Goal: Task Accomplishment & Management: Manage account settings

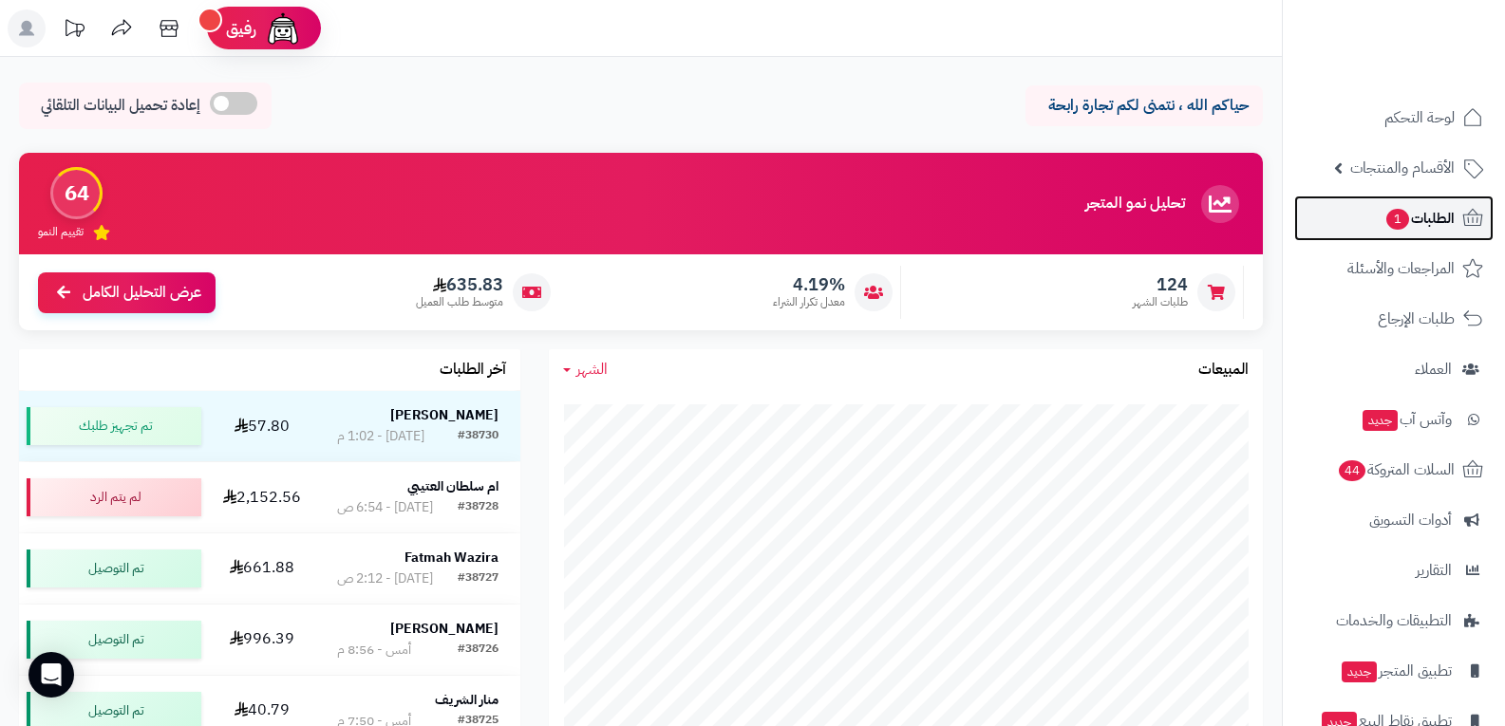
click at [1429, 216] on span "الطلبات 1" at bounding box center [1419, 218] width 70 height 27
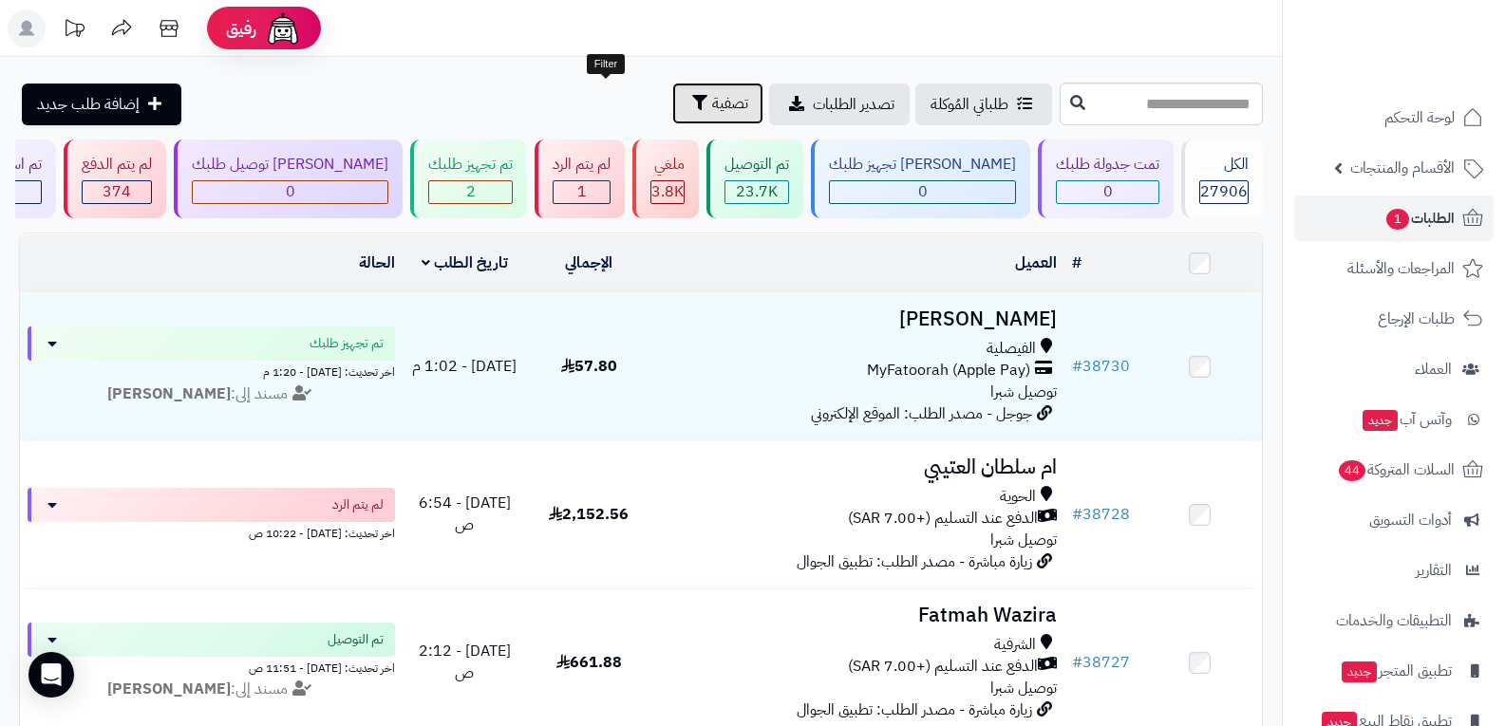
click at [712, 102] on span "تصفية" at bounding box center [730, 103] width 36 height 23
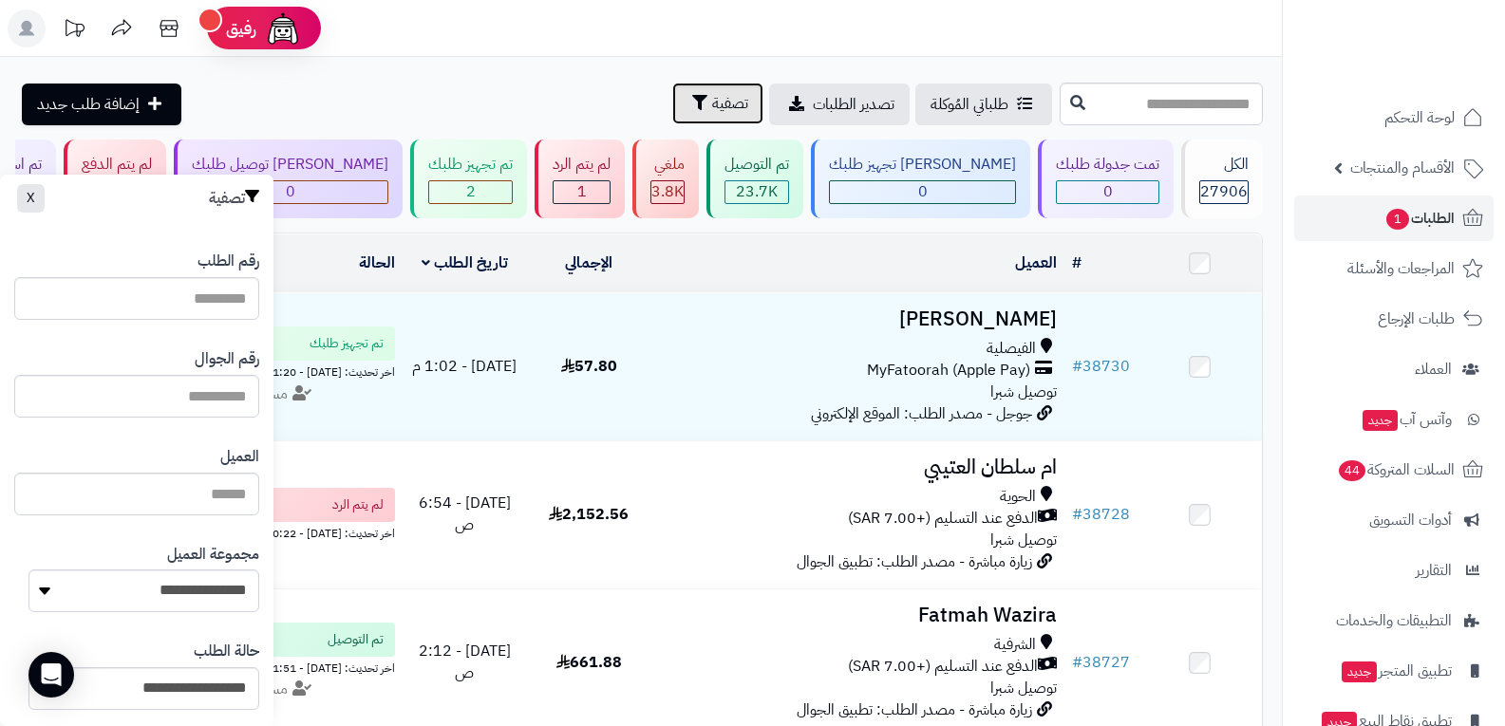
click at [712, 110] on span "تصفية" at bounding box center [730, 103] width 36 height 23
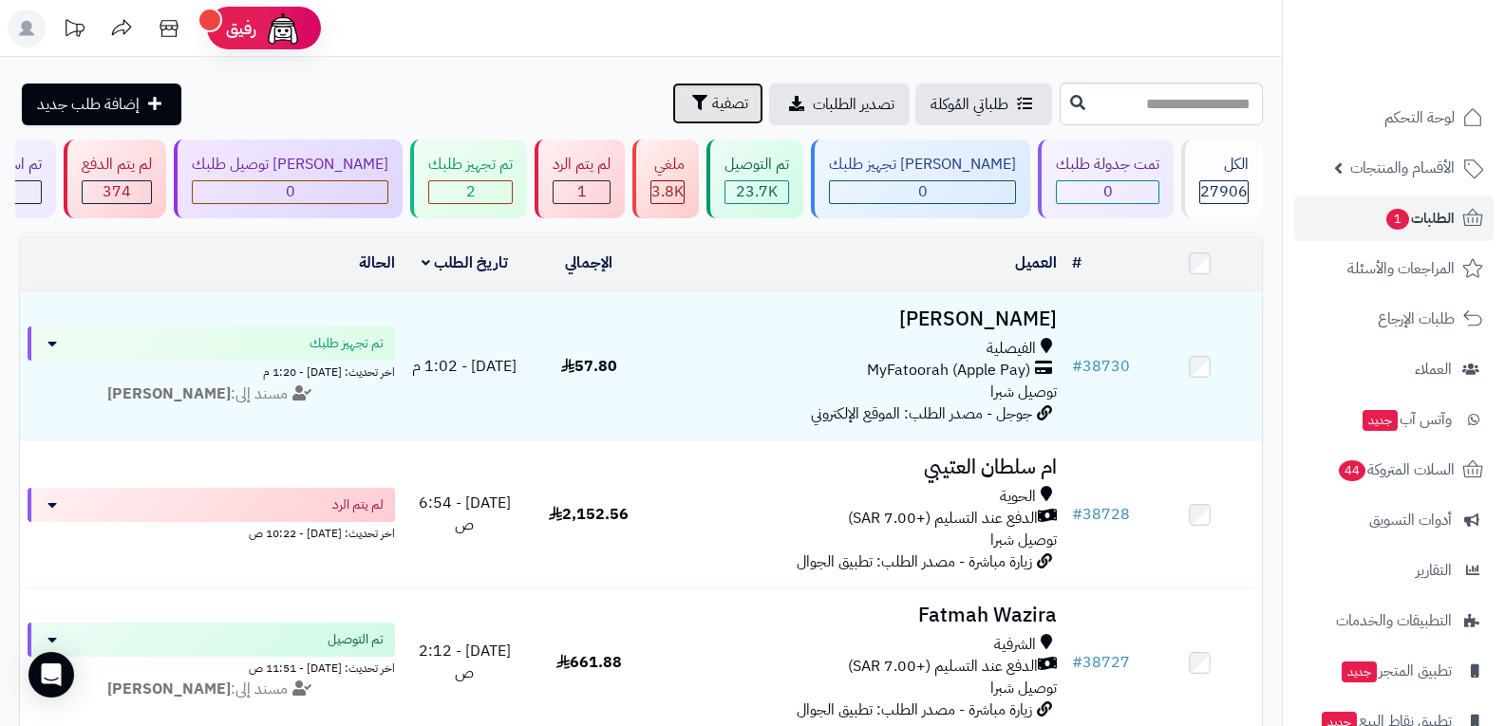
click at [712, 108] on span "تصفية" at bounding box center [730, 103] width 36 height 23
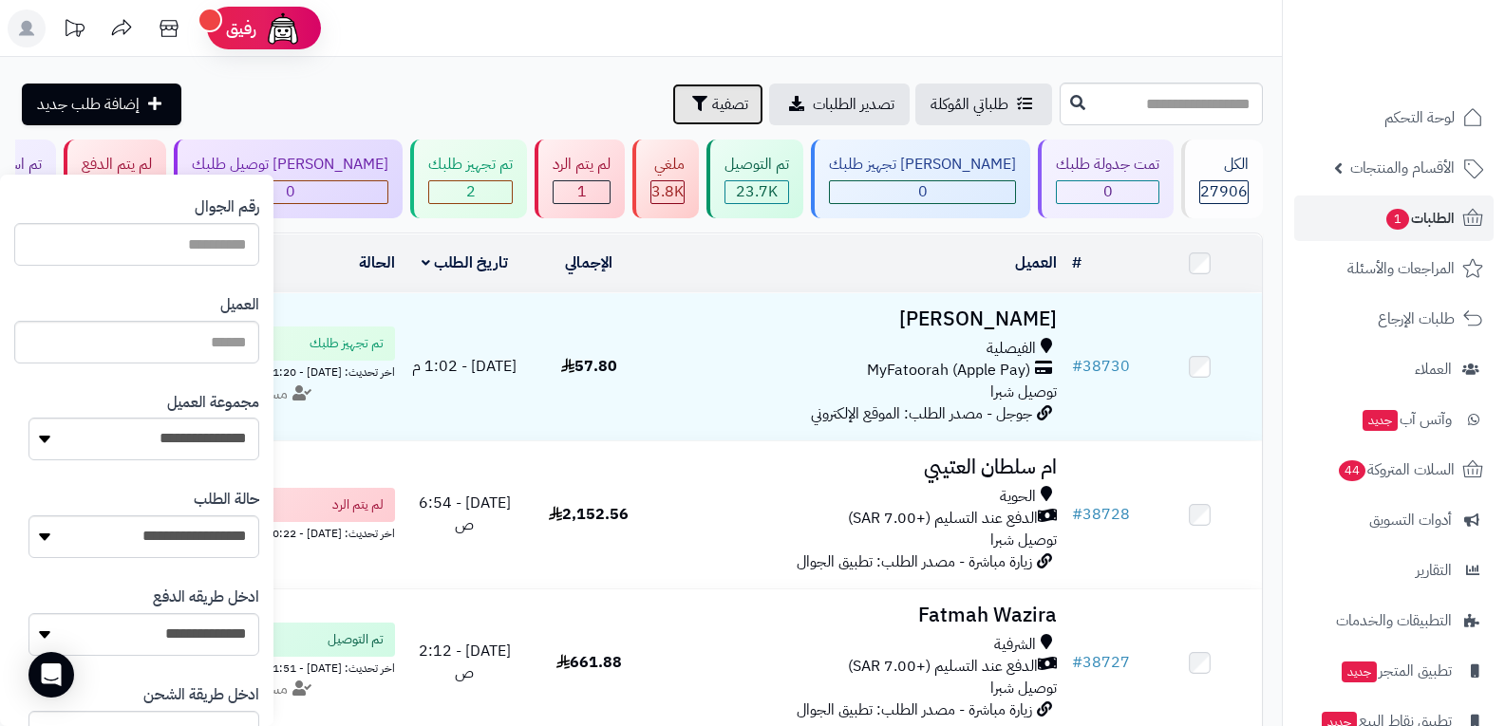
scroll to position [380, 0]
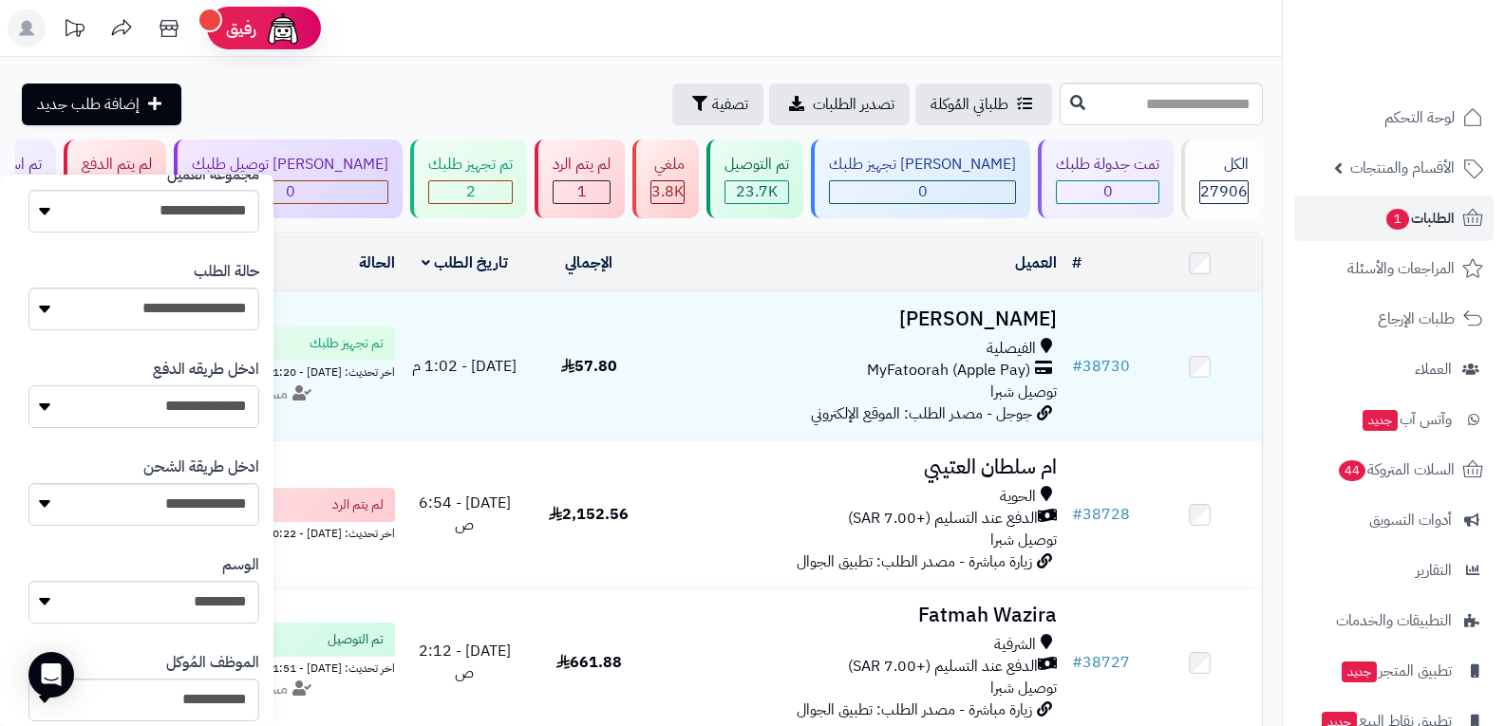
click at [220, 411] on select "**********" at bounding box center [143, 407] width 231 height 43
select select "**********"
click at [28, 386] on select "**********" at bounding box center [143, 407] width 231 height 43
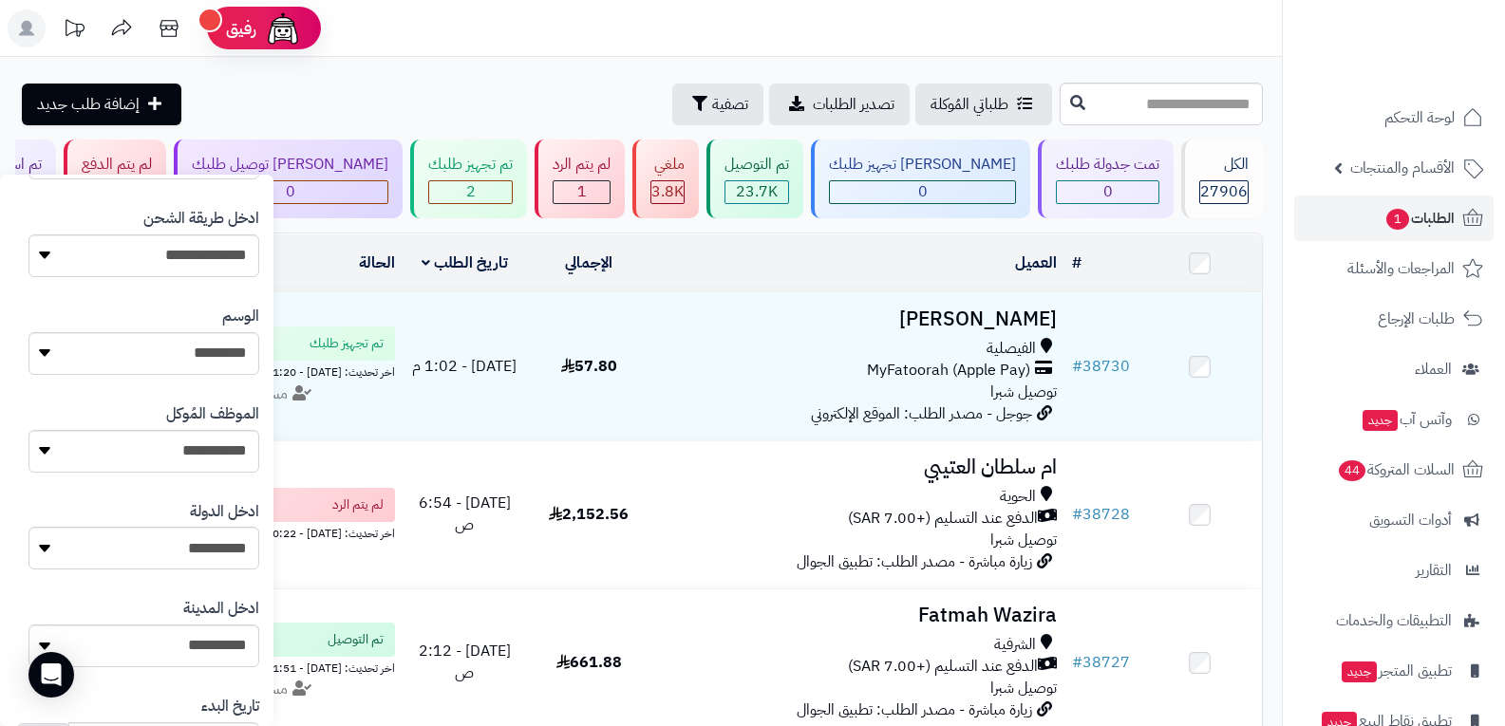
scroll to position [950, 0]
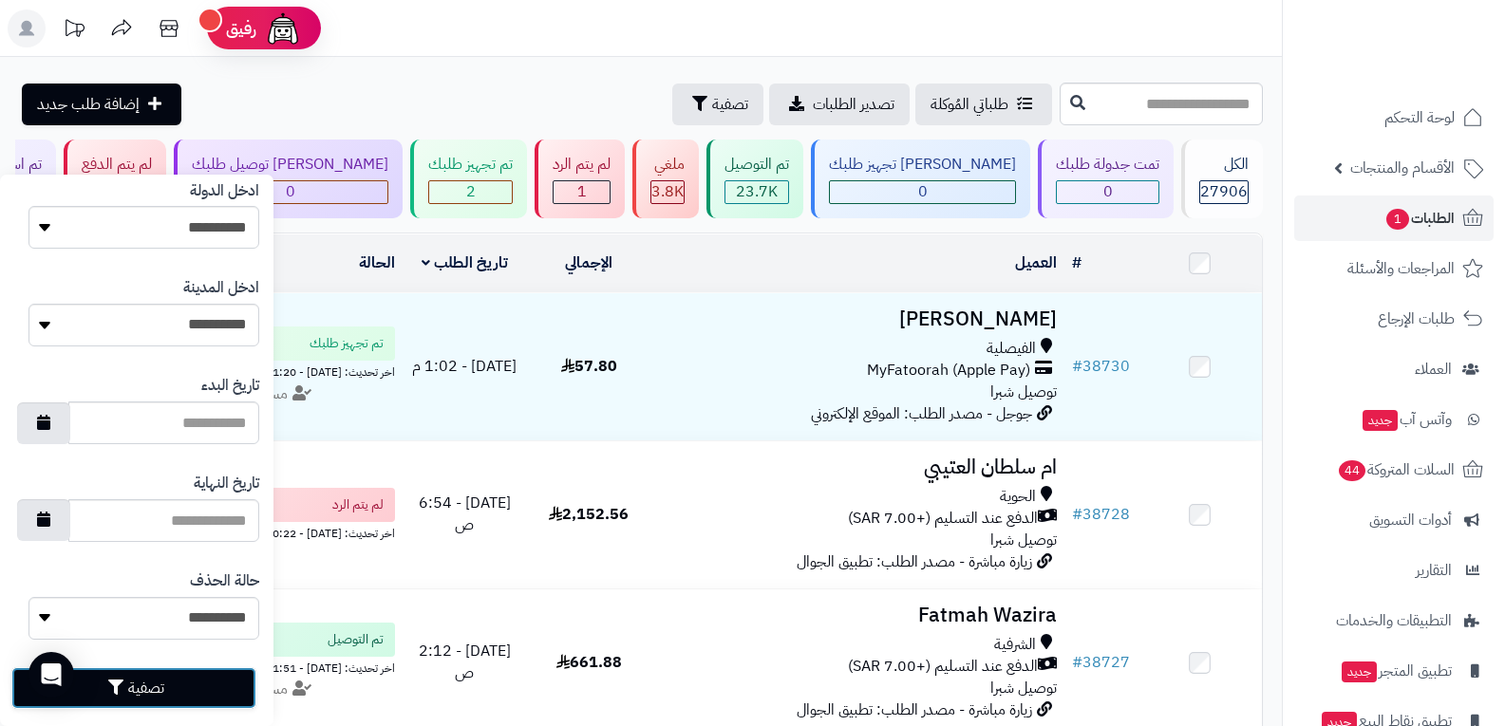
click at [174, 690] on button "تصفية" at bounding box center [133, 689] width 245 height 42
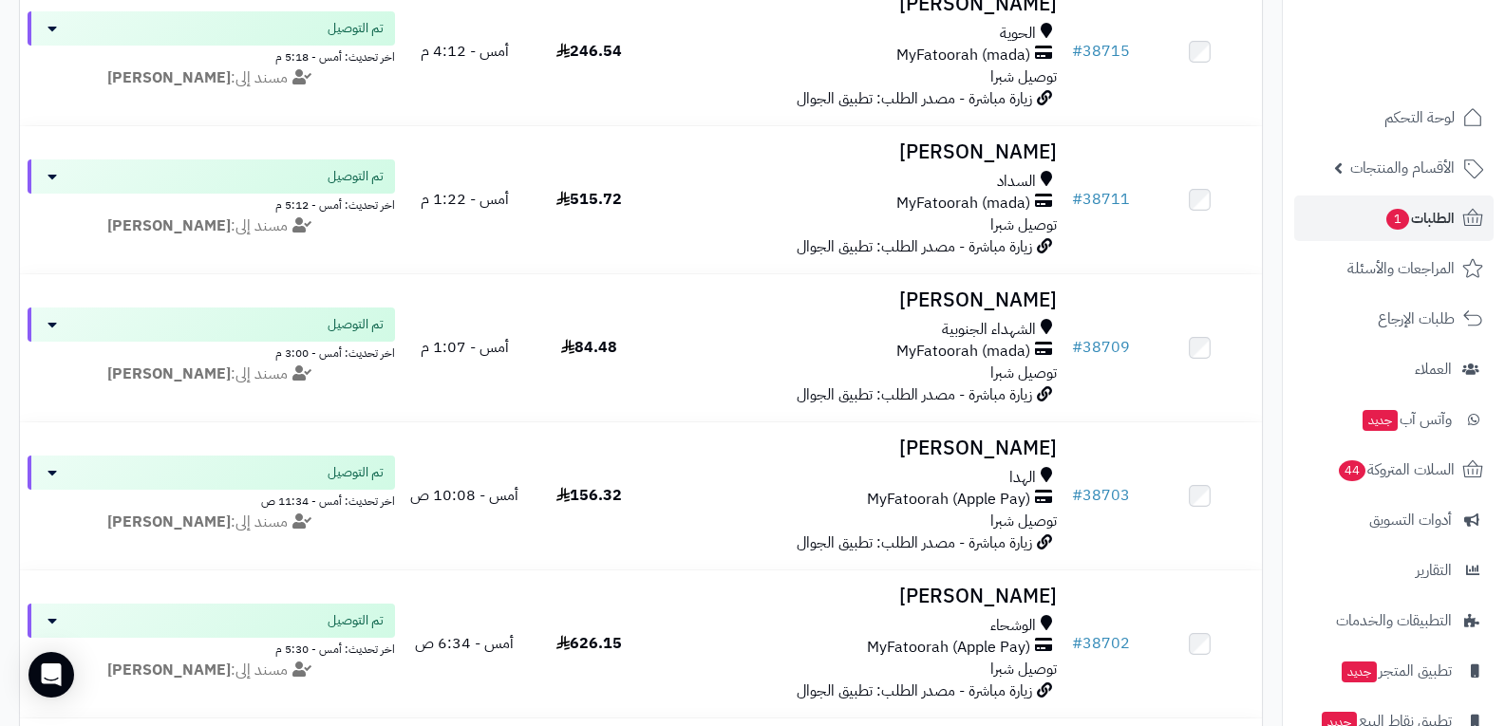
scroll to position [950, 0]
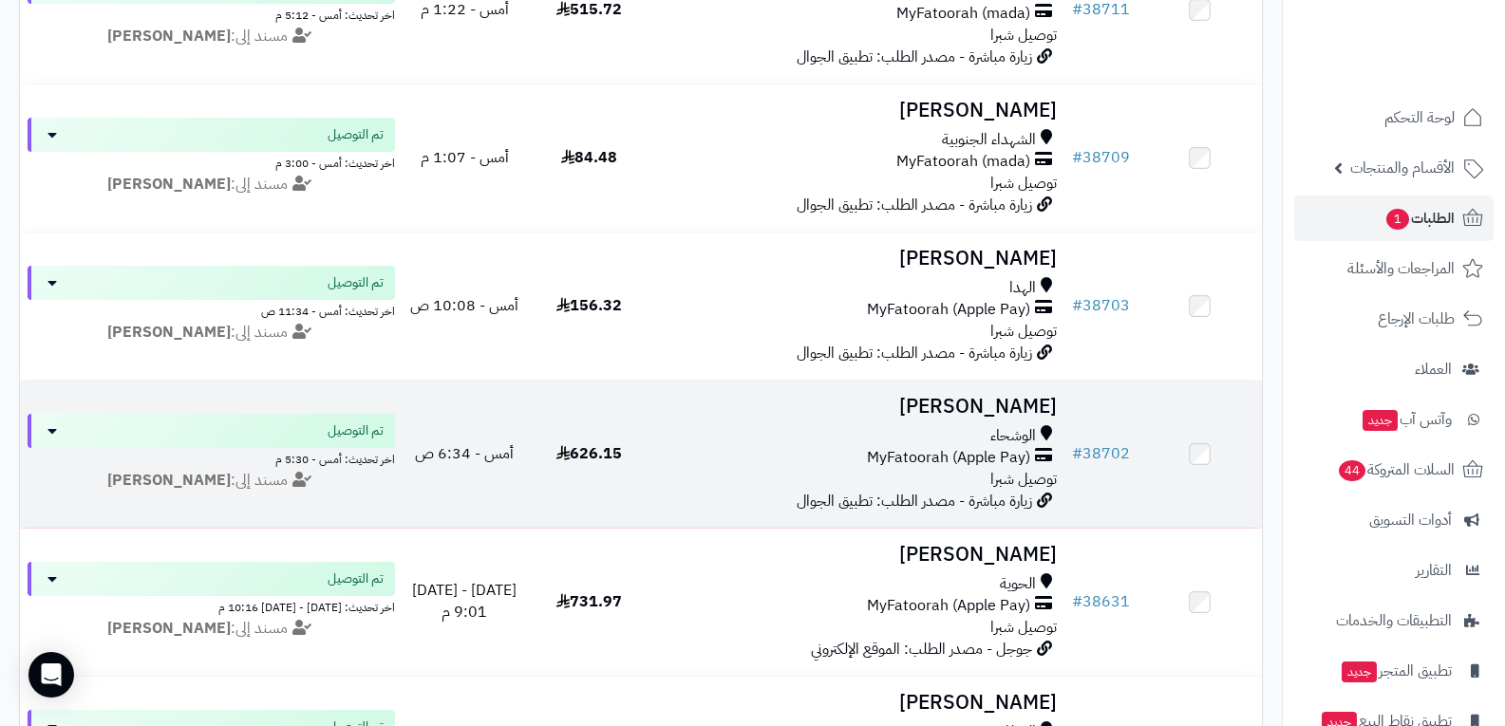
click at [982, 458] on span "MyFatoorah (Apple Pay)" at bounding box center [948, 458] width 163 height 22
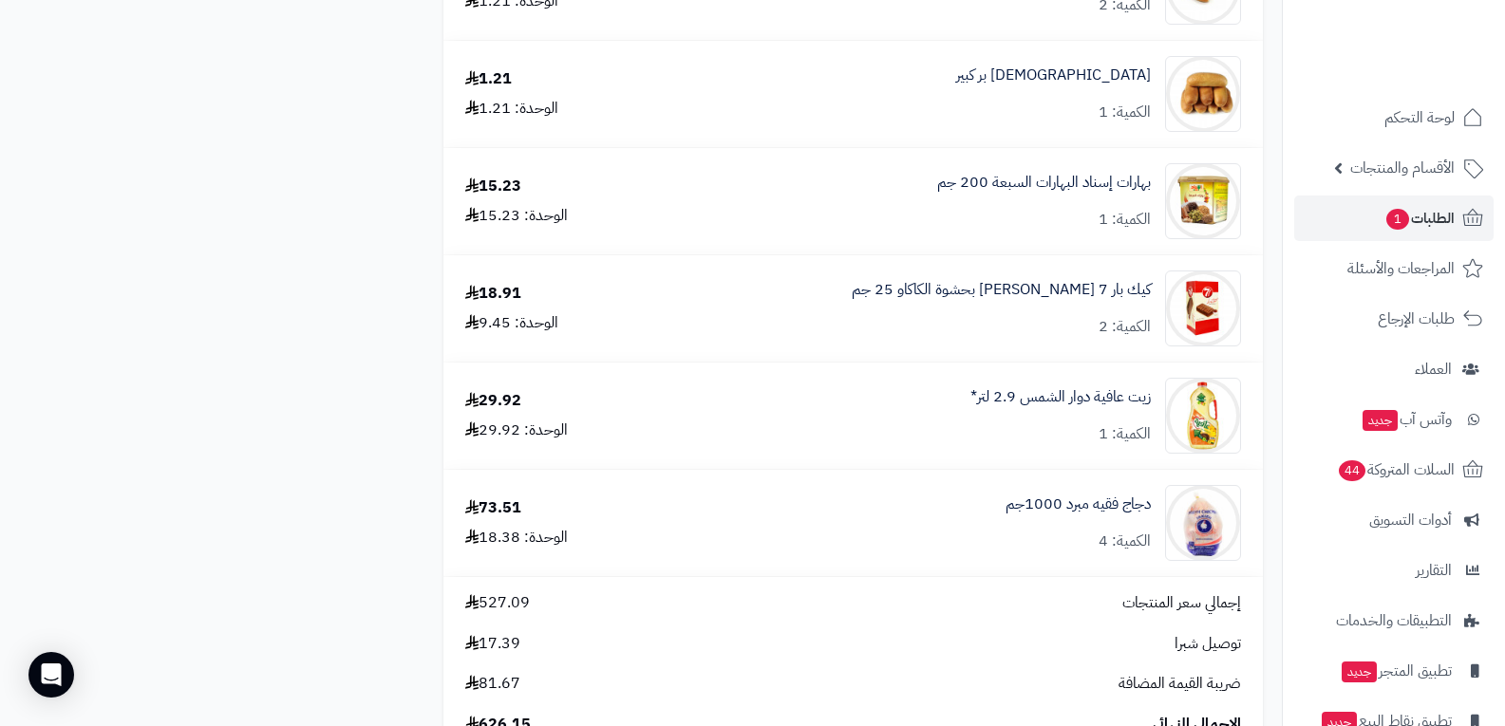
scroll to position [2469, 0]
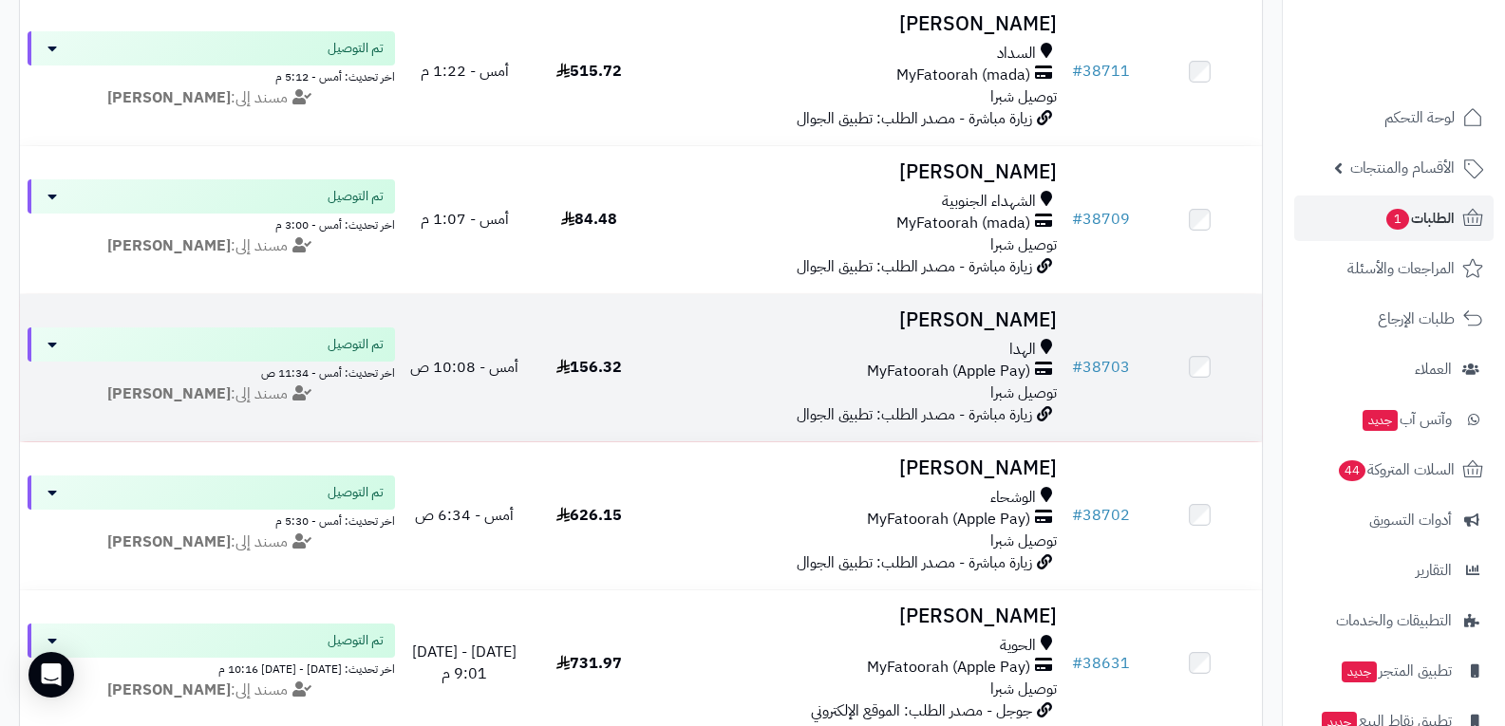
scroll to position [855, 0]
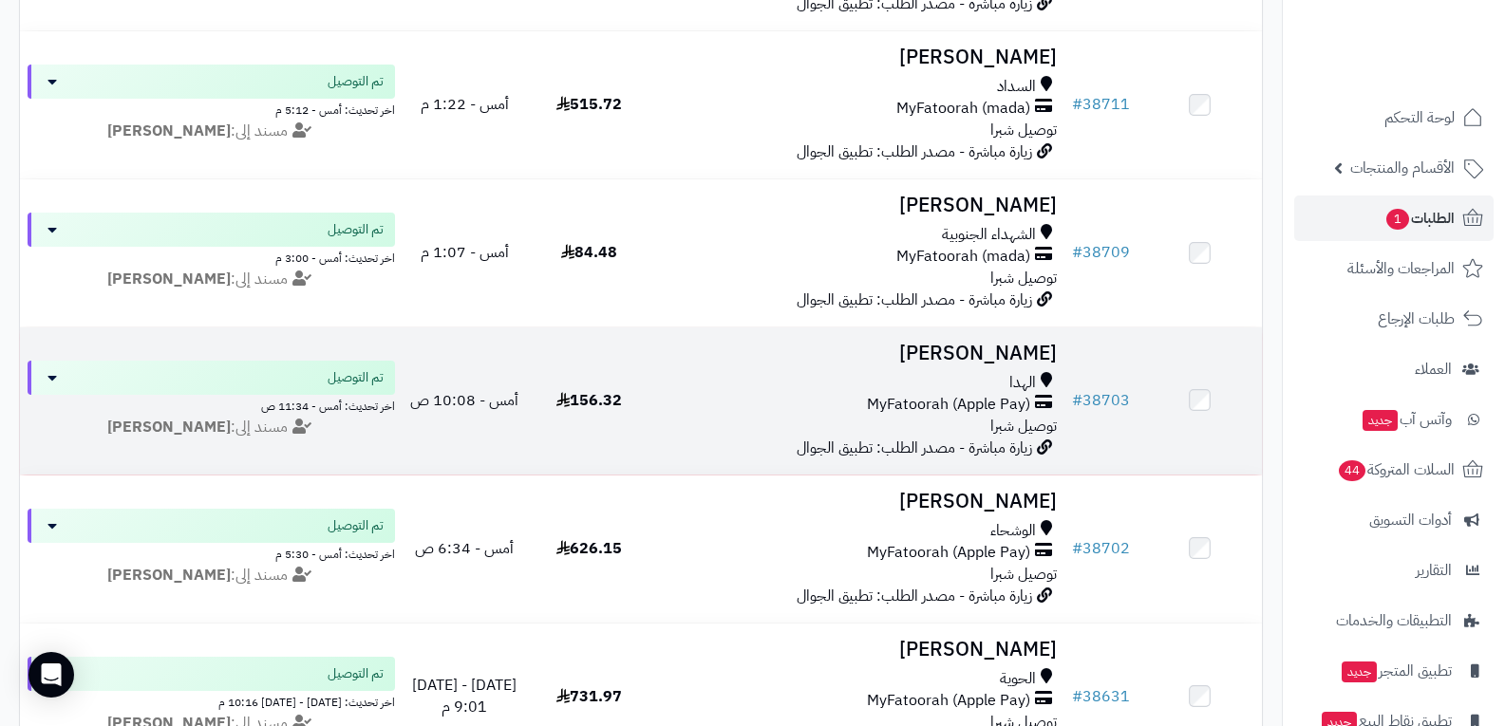
click at [937, 409] on span "MyFatoorah (Apple Pay)" at bounding box center [948, 405] width 163 height 22
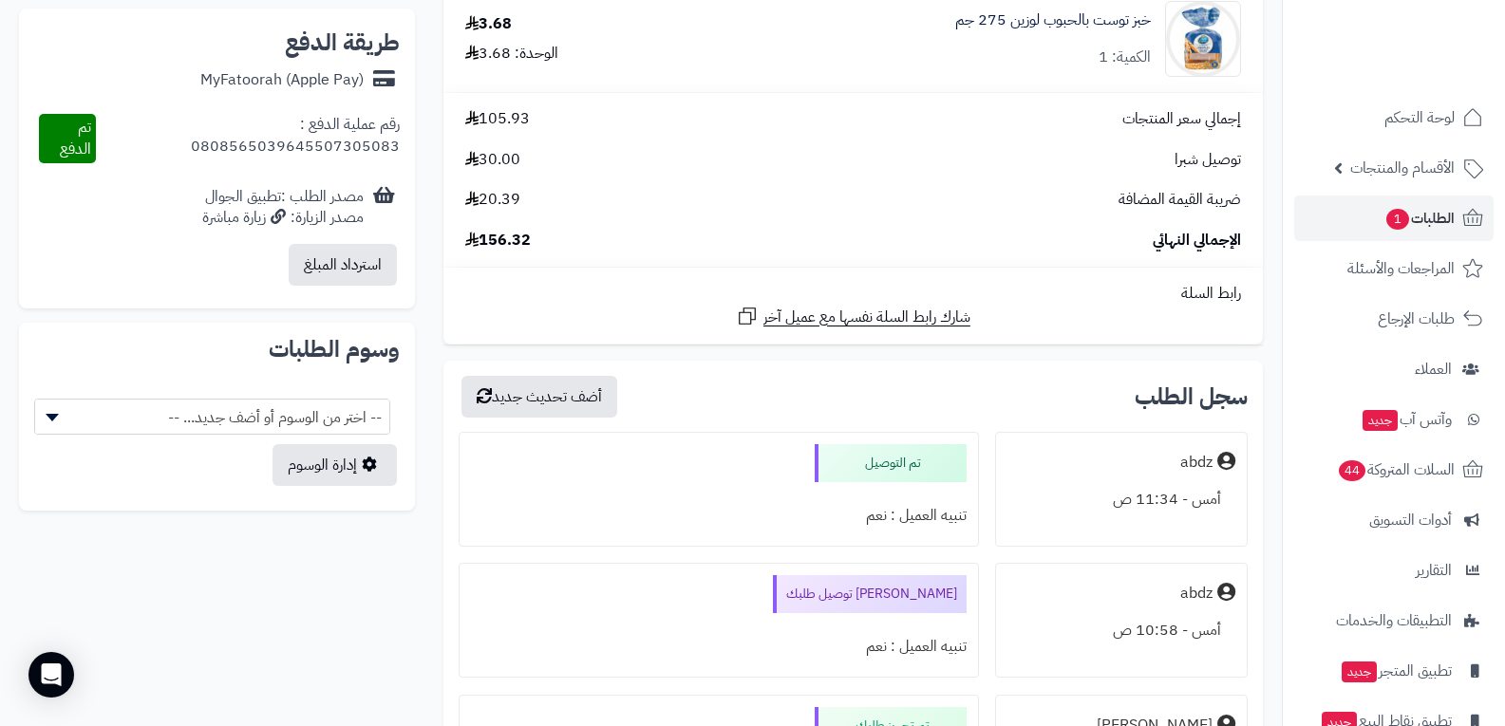
scroll to position [855, 0]
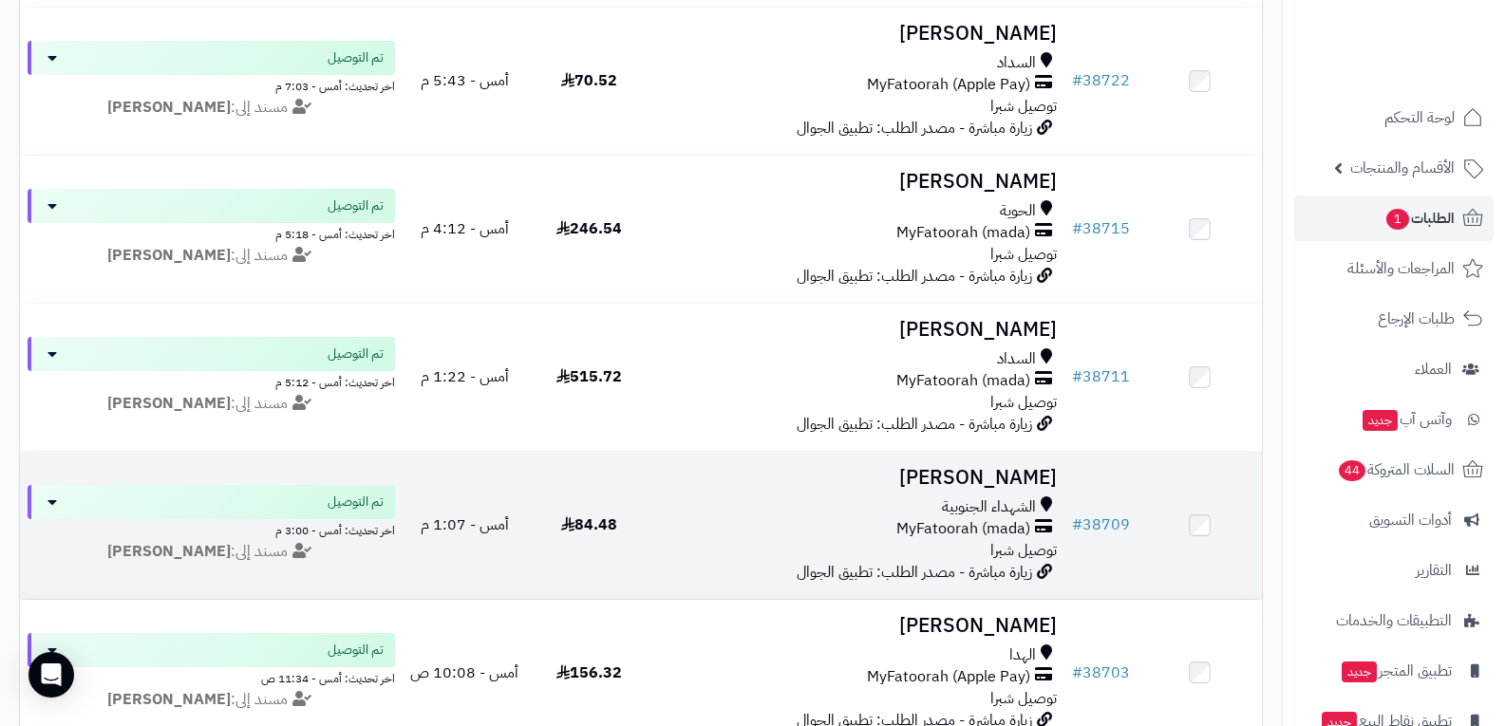
scroll to position [570, 0]
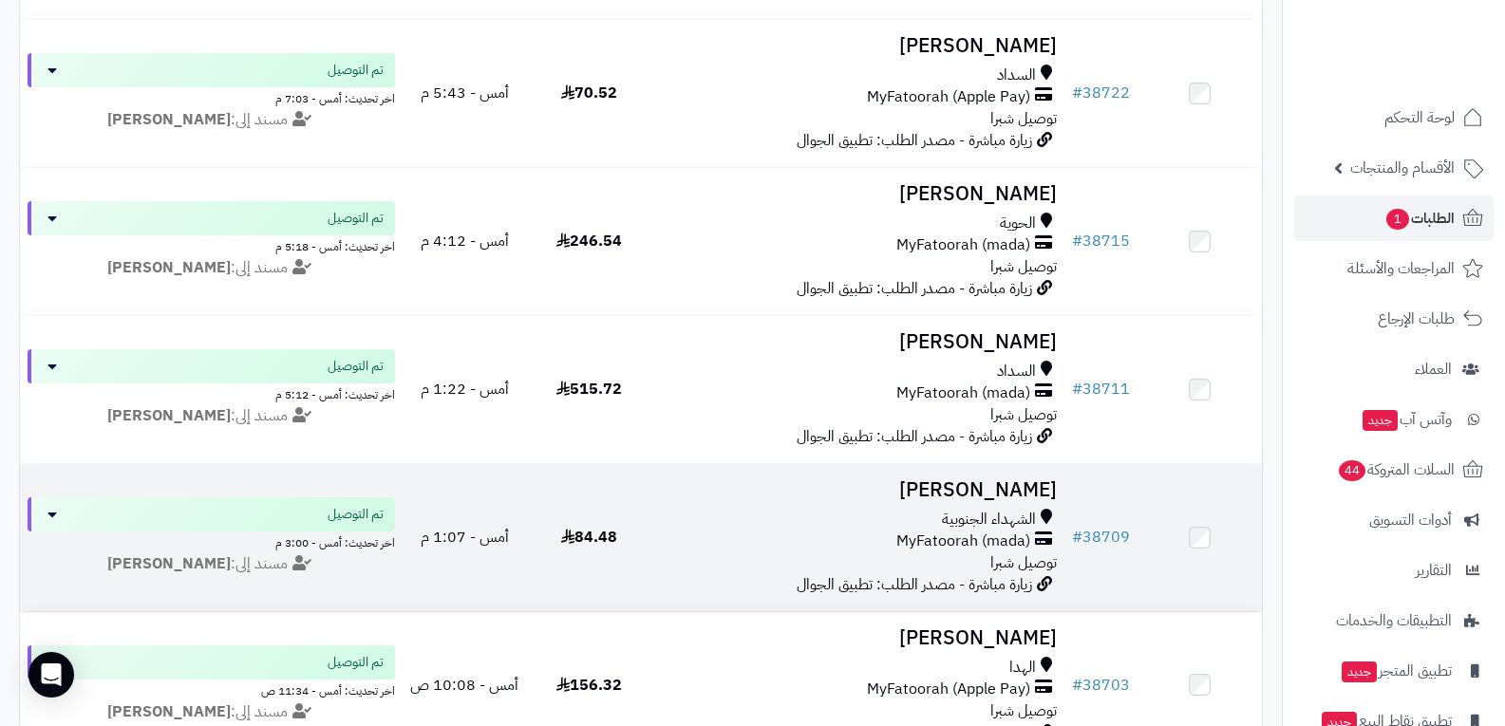
click at [989, 531] on span "MyFatoorah (mada)" at bounding box center [963, 542] width 134 height 22
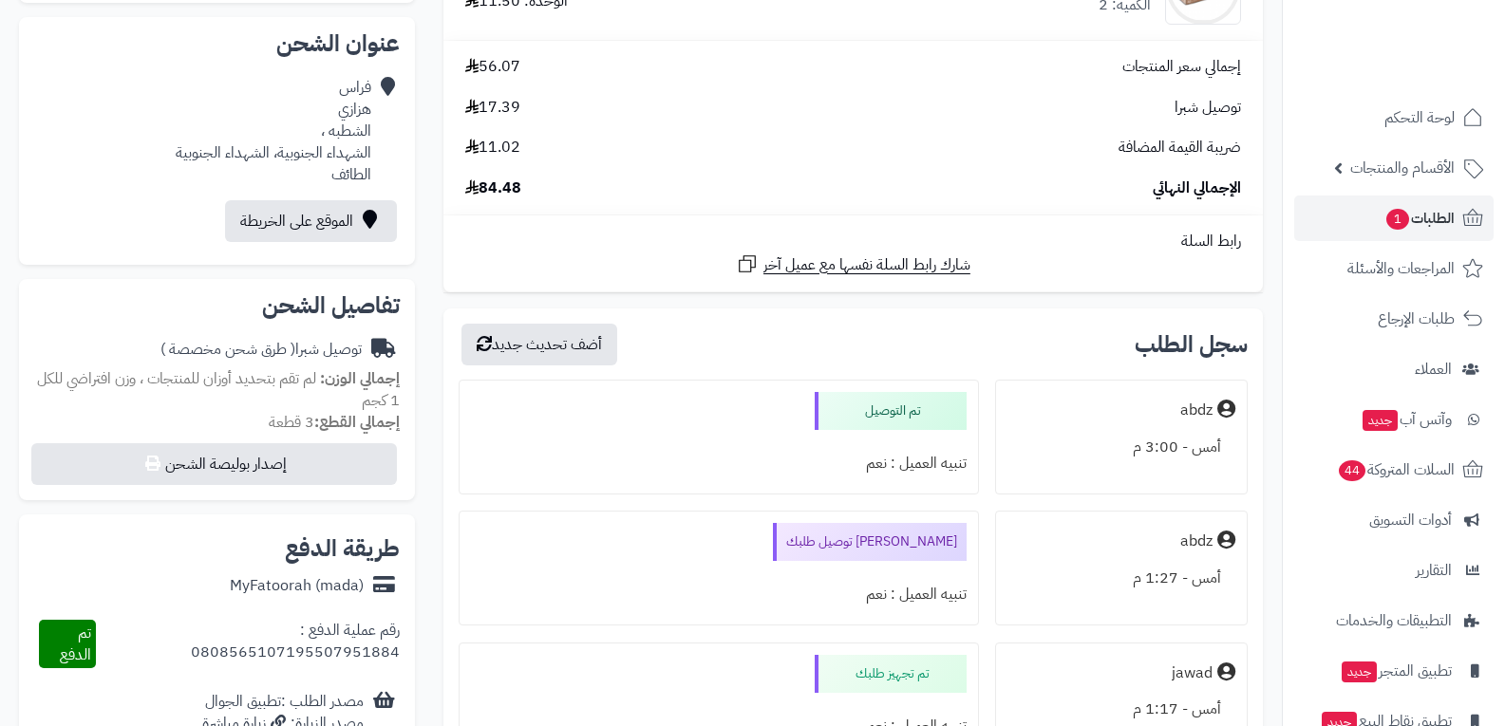
scroll to position [475, 0]
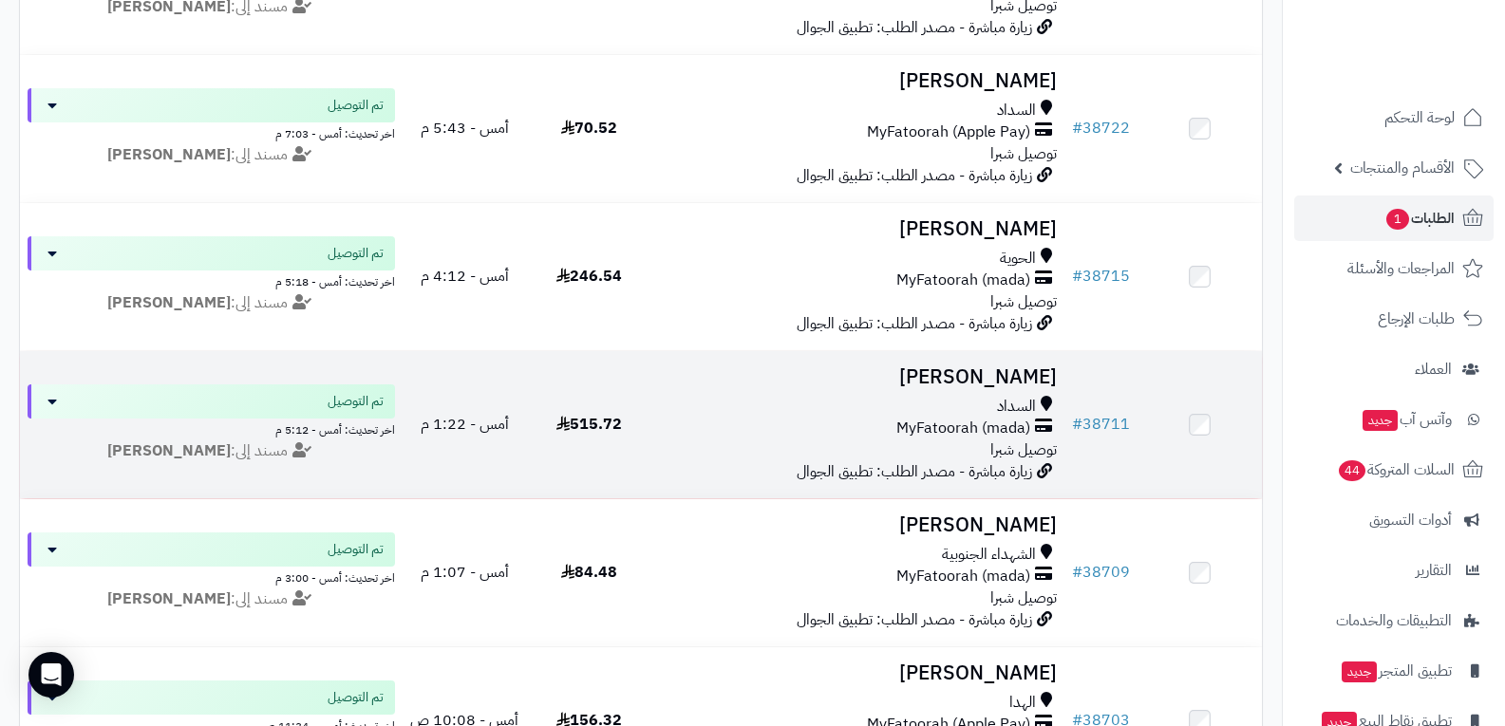
scroll to position [475, 0]
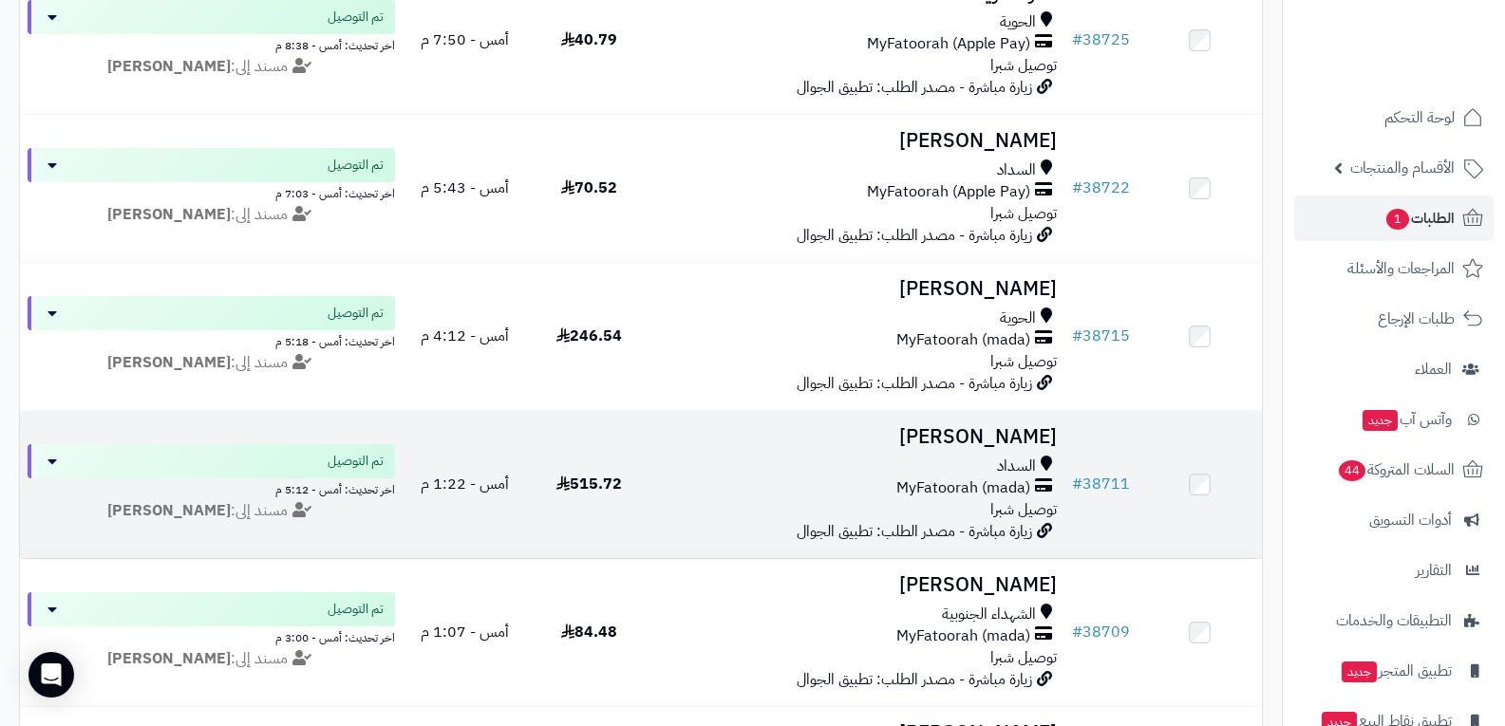
click at [950, 489] on span "MyFatoorah (mada)" at bounding box center [963, 489] width 134 height 22
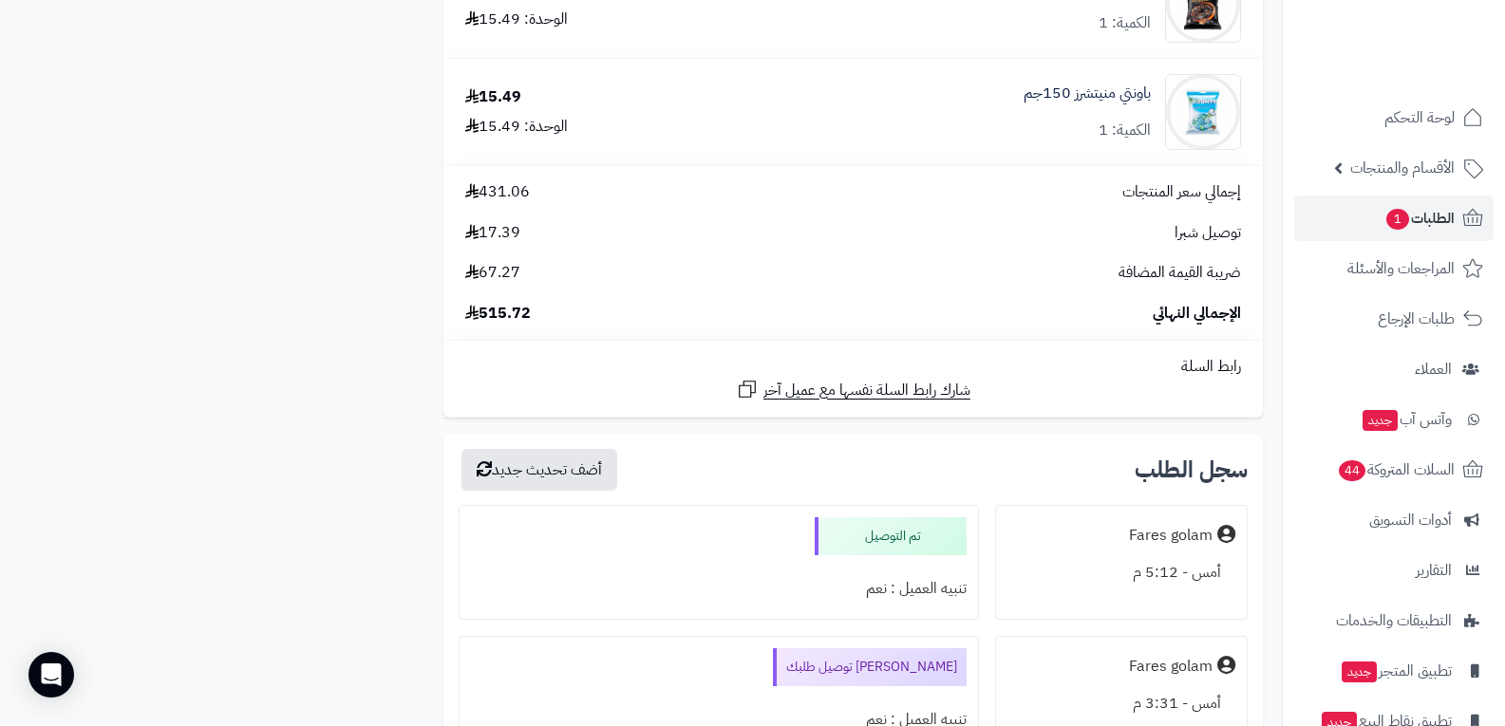
scroll to position [4083, 0]
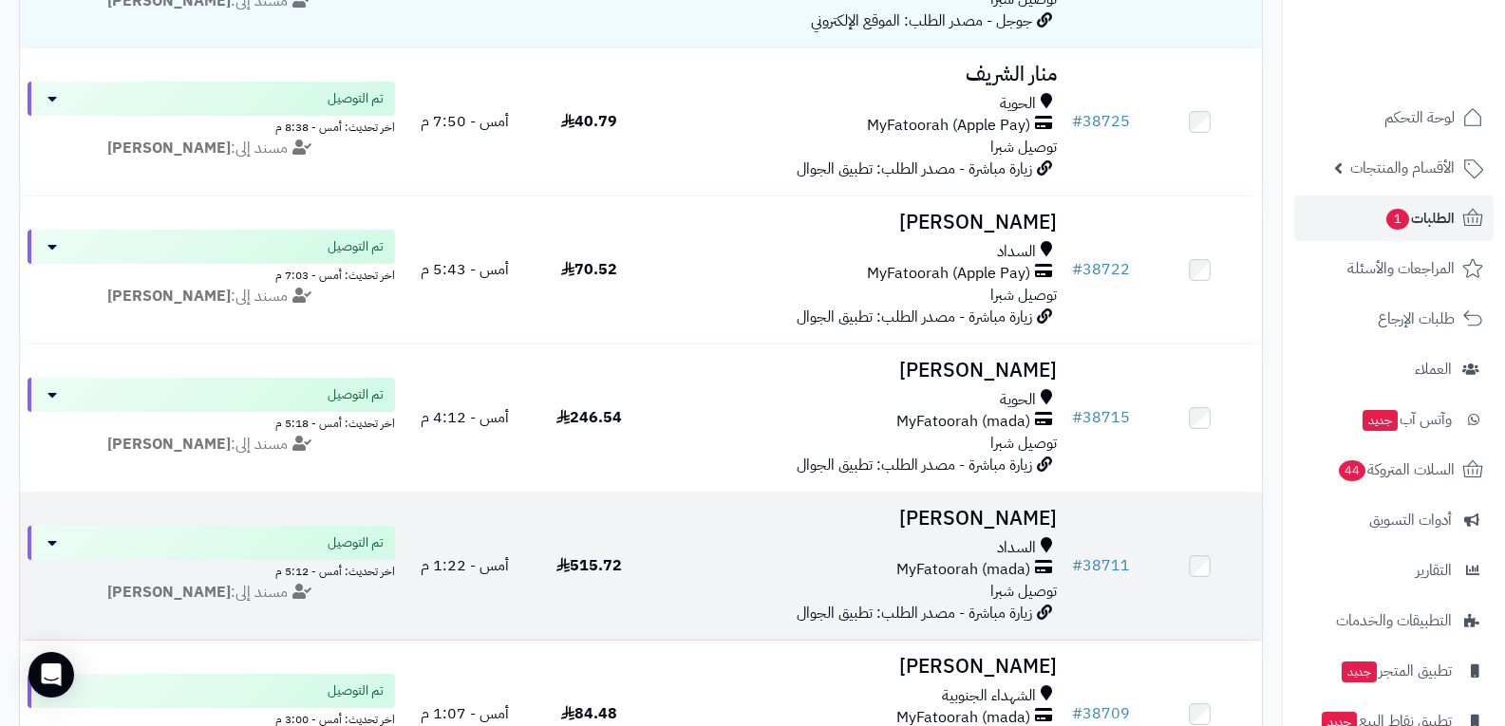
scroll to position [285, 0]
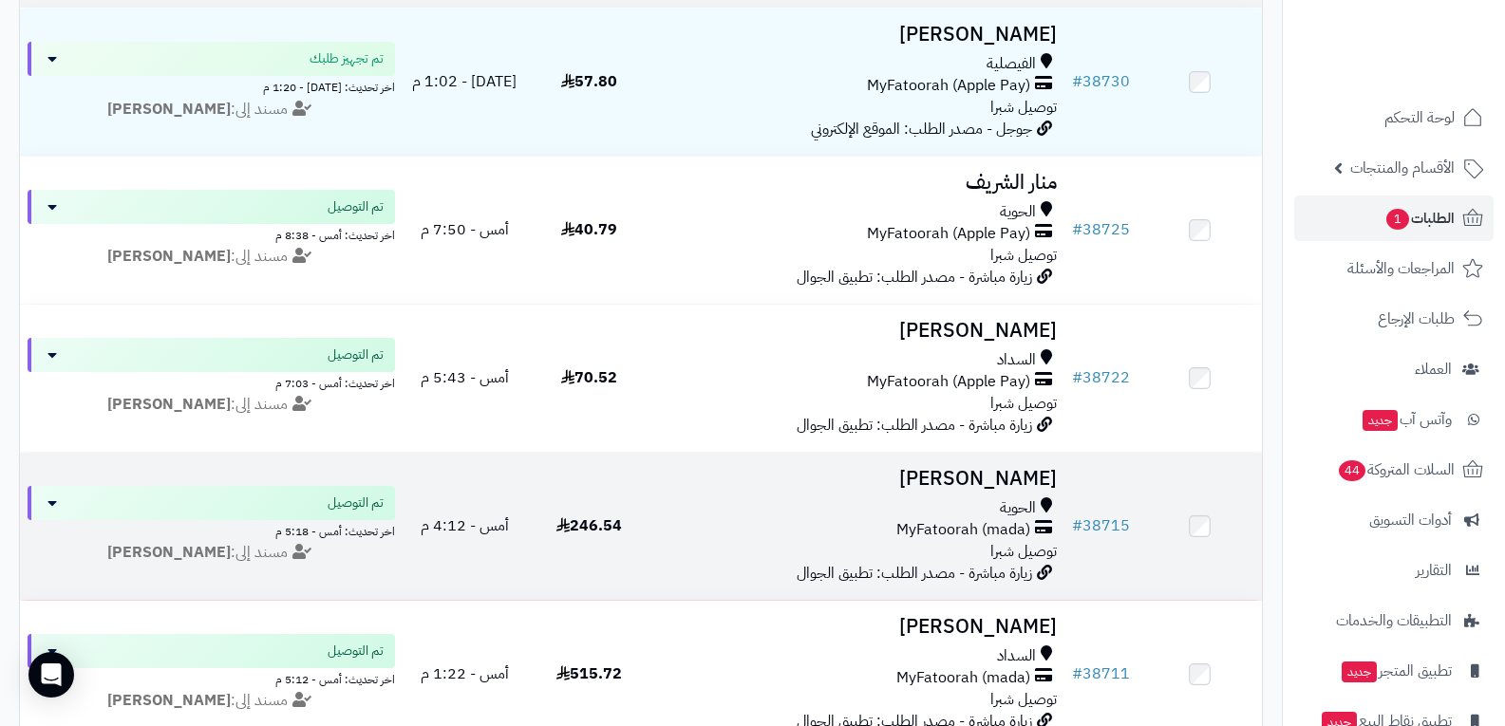
click at [963, 519] on span "MyFatoorah (mada)" at bounding box center [963, 530] width 134 height 22
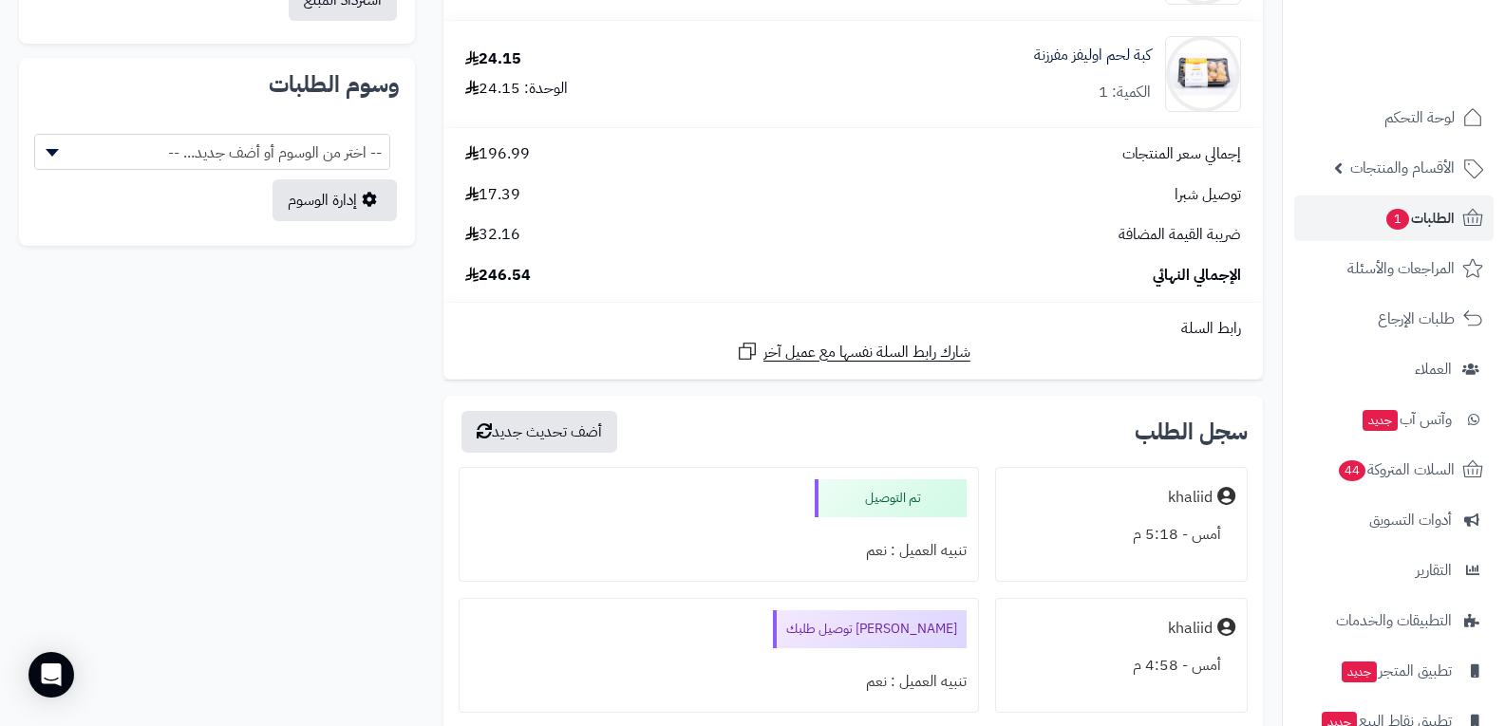
scroll to position [1519, 0]
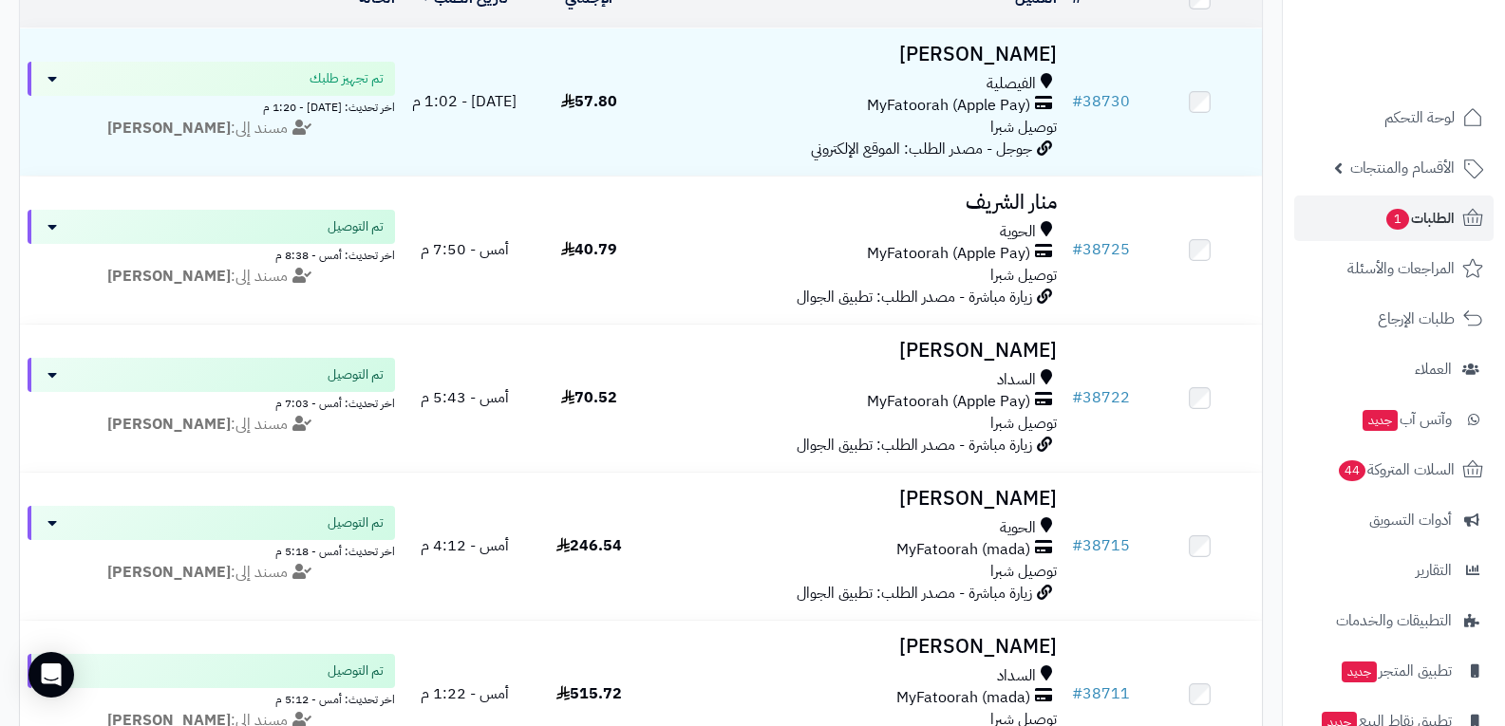
scroll to position [265, 0]
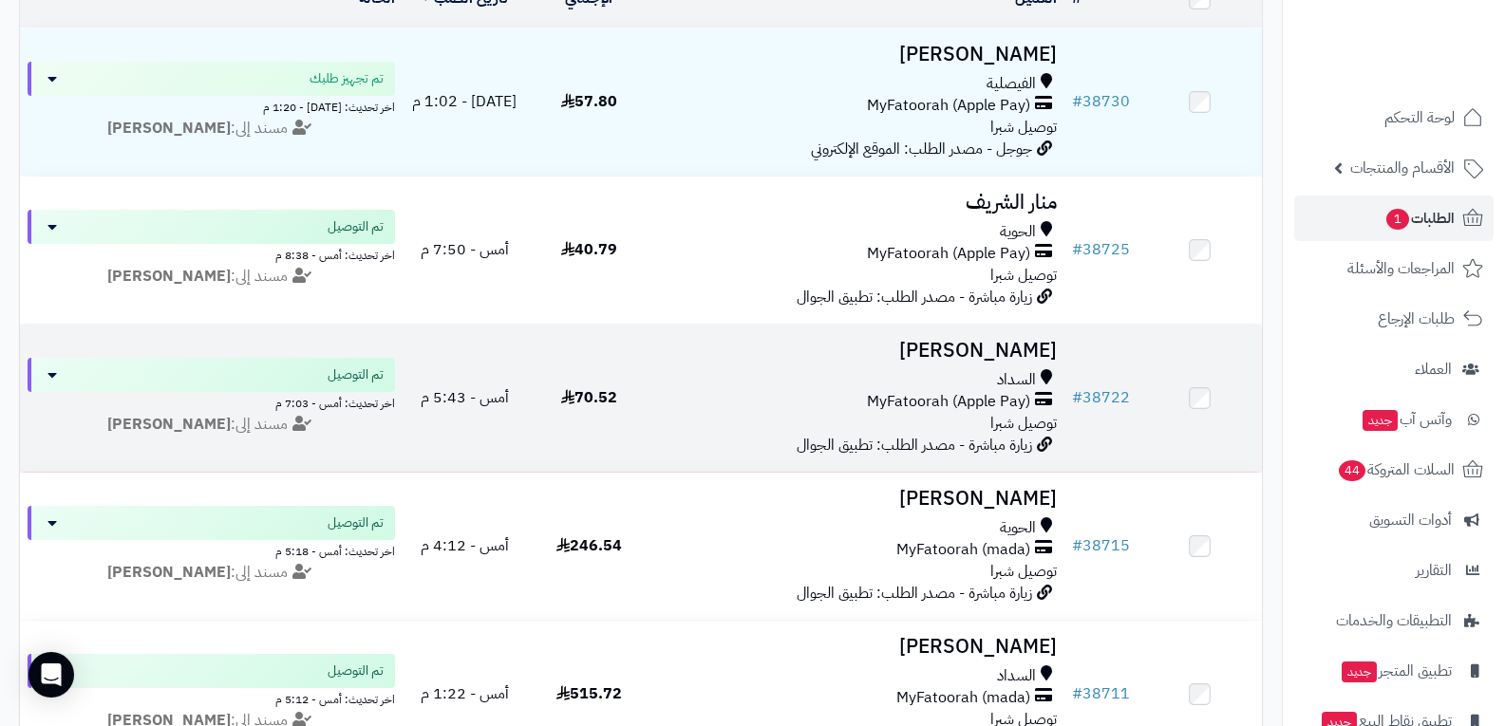
click at [926, 402] on span "MyFatoorah (Apple Pay)" at bounding box center [948, 402] width 163 height 22
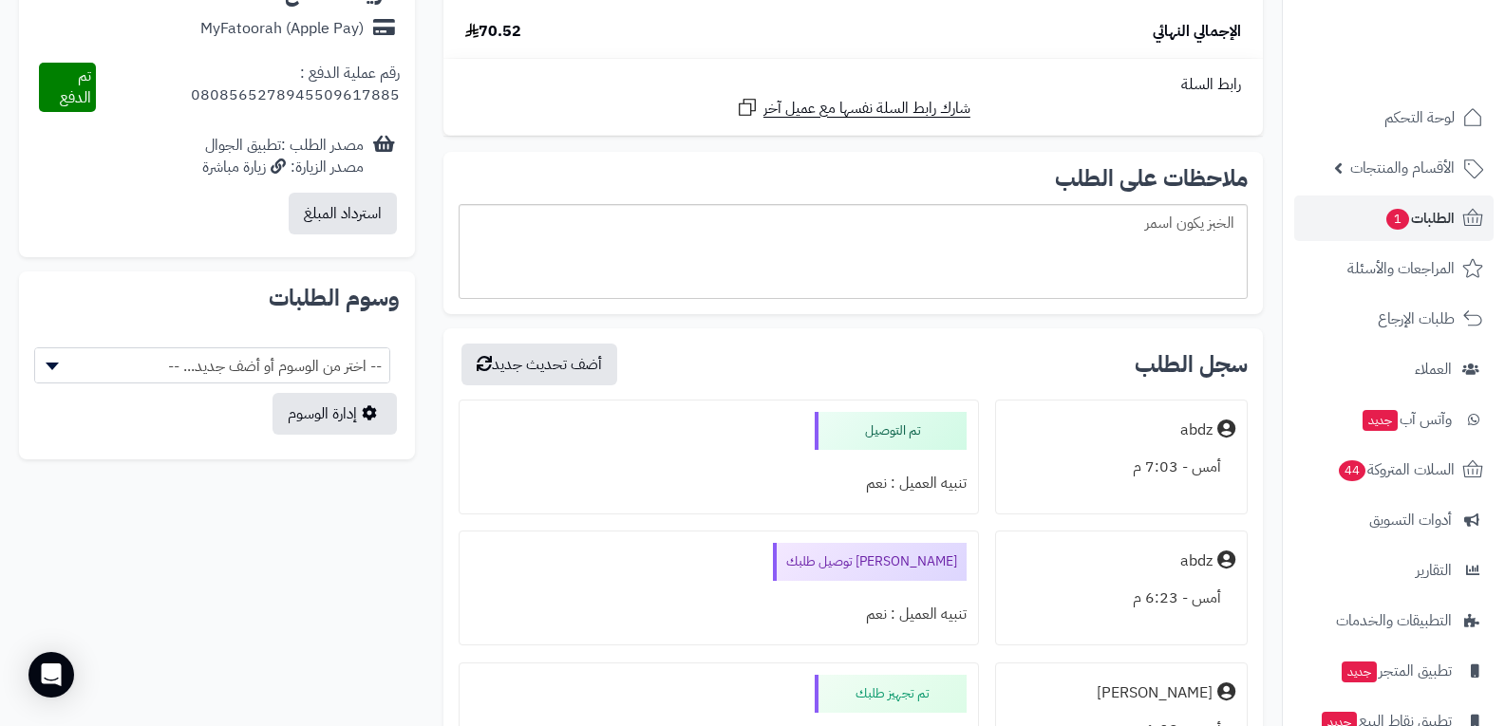
scroll to position [950, 0]
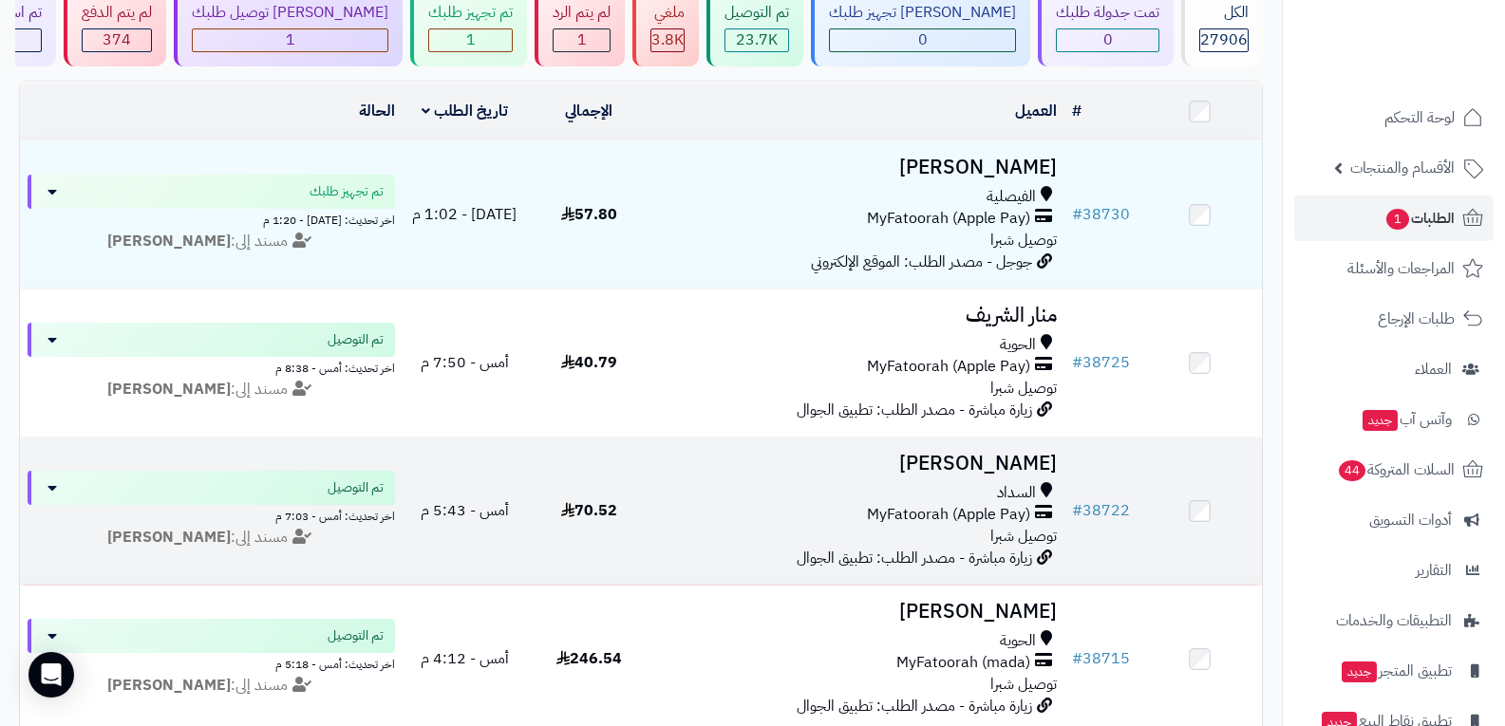
scroll to position [37, 0]
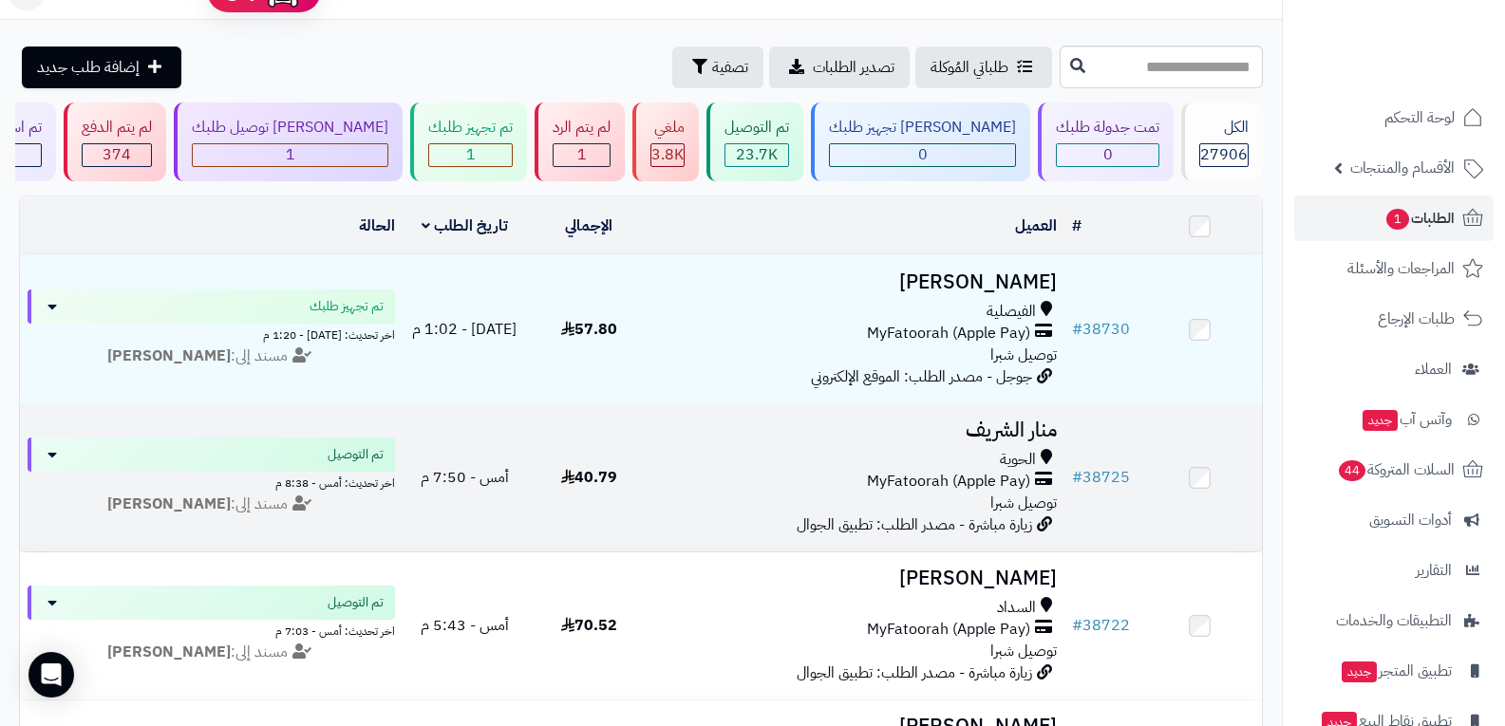
click at [1014, 486] on span "MyFatoorah (Apple Pay)" at bounding box center [948, 482] width 163 height 22
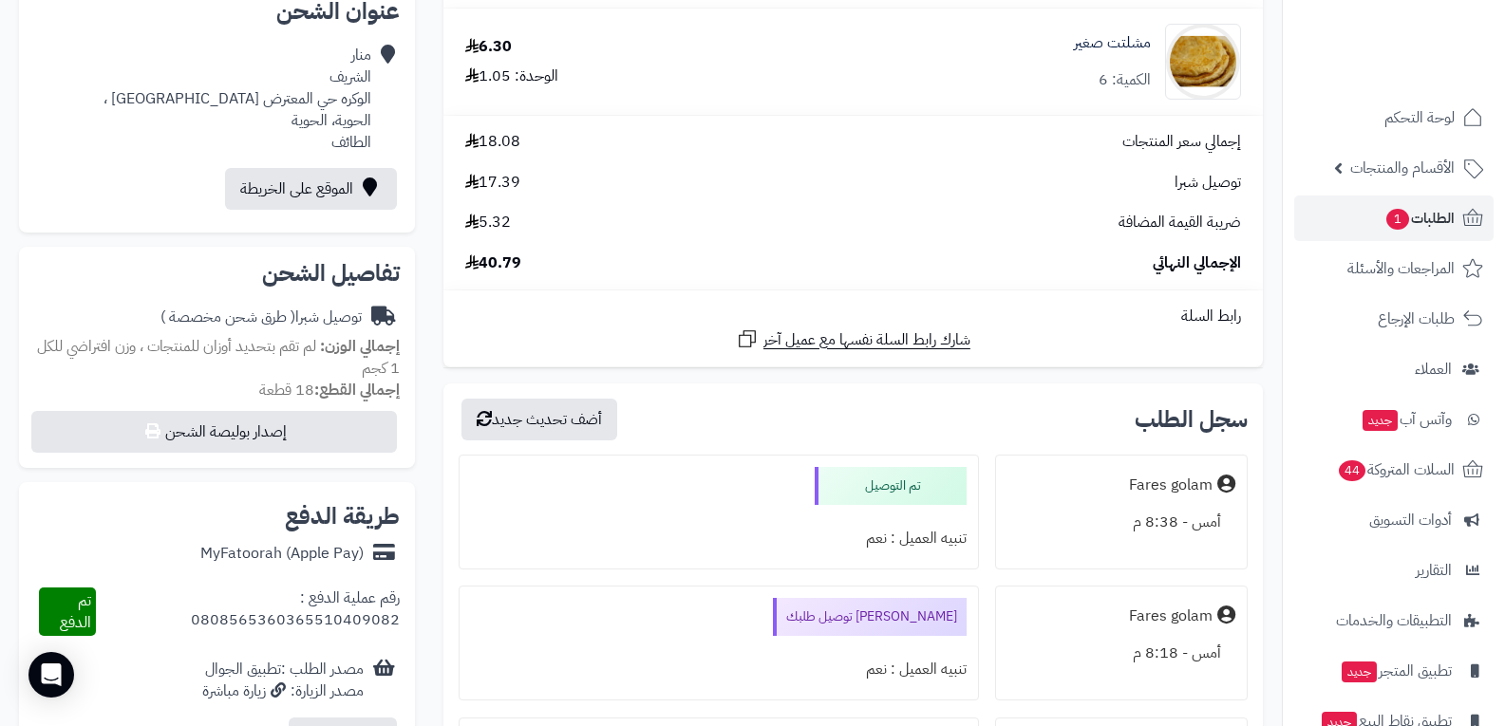
scroll to position [760, 0]
